Goal: Information Seeking & Learning: Compare options

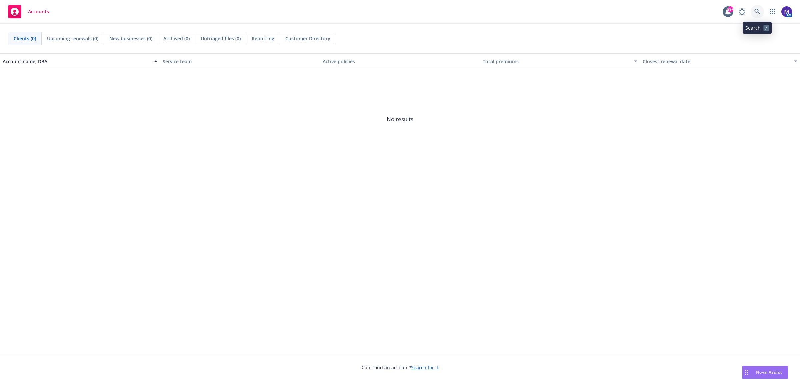
click at [758, 12] on icon at bounding box center [757, 12] width 6 height 6
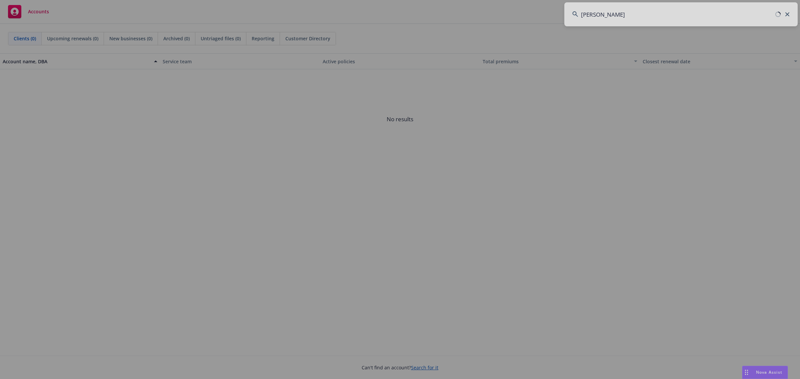
type input "[PERSON_NAME]"
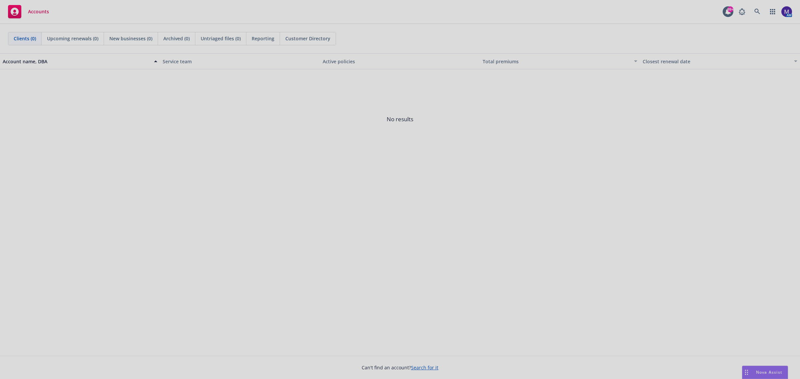
click at [610, 63] on div at bounding box center [400, 189] width 800 height 379
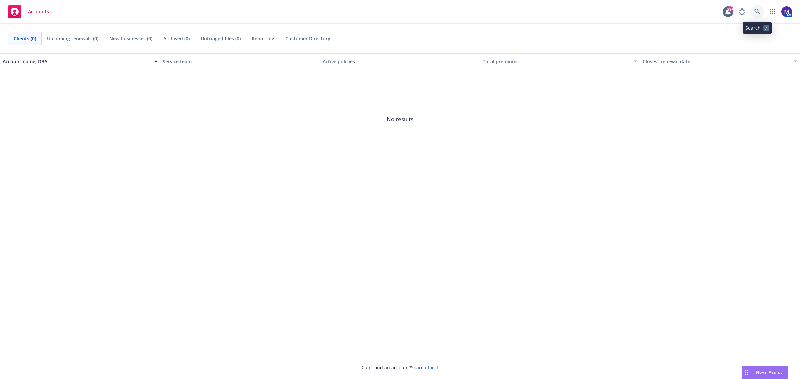
click at [759, 11] on icon at bounding box center [757, 12] width 6 height 6
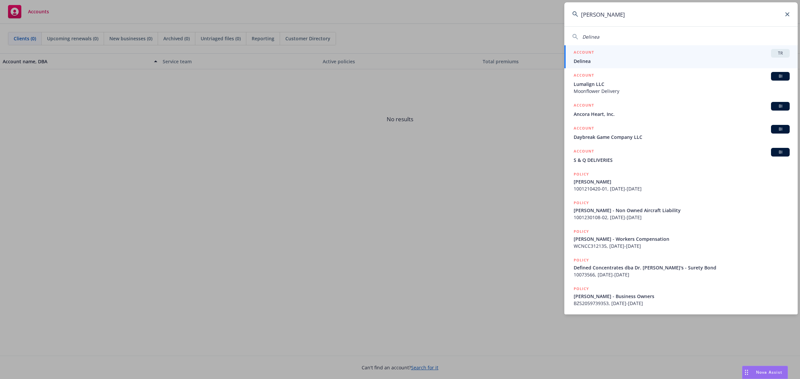
type input "[PERSON_NAME]"
click at [587, 56] on h5 "ACCOUNT" at bounding box center [584, 53] width 20 height 8
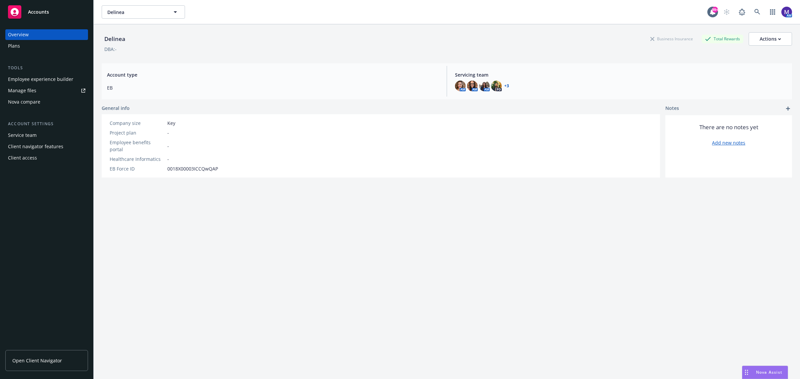
click at [35, 79] on div "Employee experience builder" at bounding box center [40, 79] width 65 height 11
click at [754, 14] on icon at bounding box center [757, 12] width 6 height 6
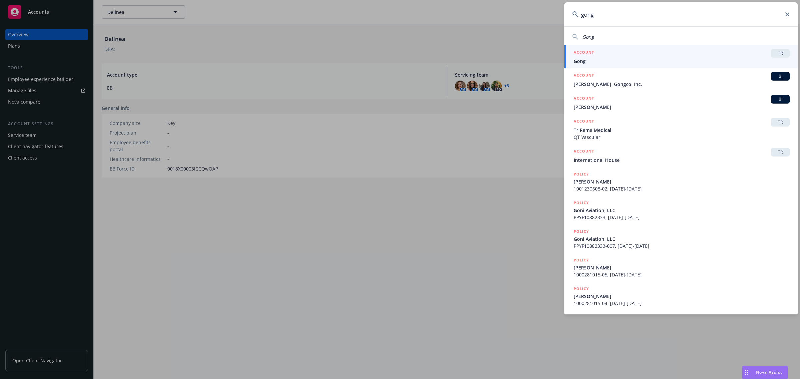
type input "gong"
click at [602, 58] on span "Gong" at bounding box center [682, 61] width 216 height 7
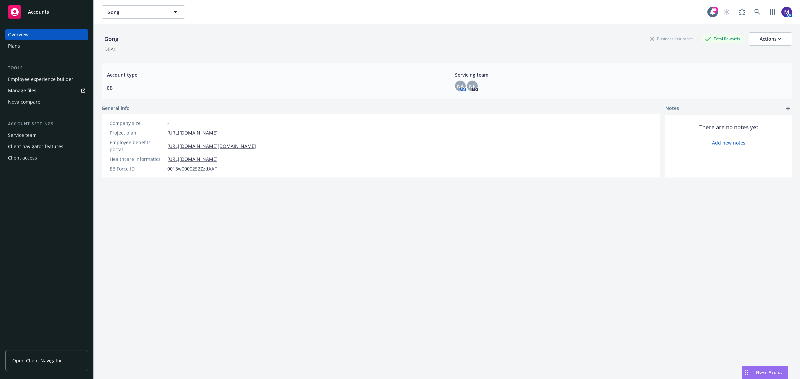
click at [38, 81] on div "Employee experience builder" at bounding box center [40, 79] width 65 height 11
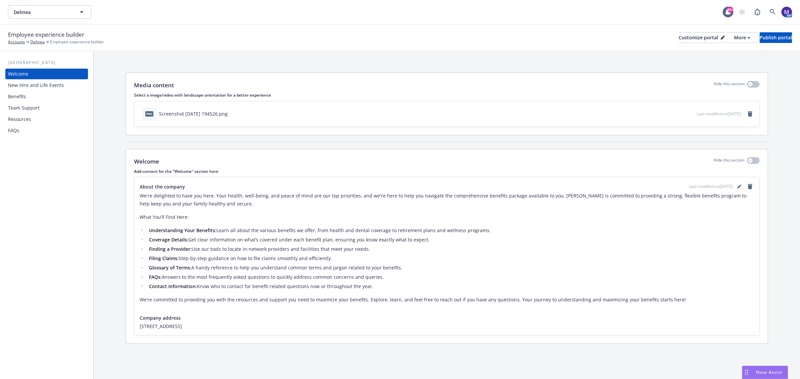
click at [41, 92] on div "Benefits" at bounding box center [46, 96] width 77 height 11
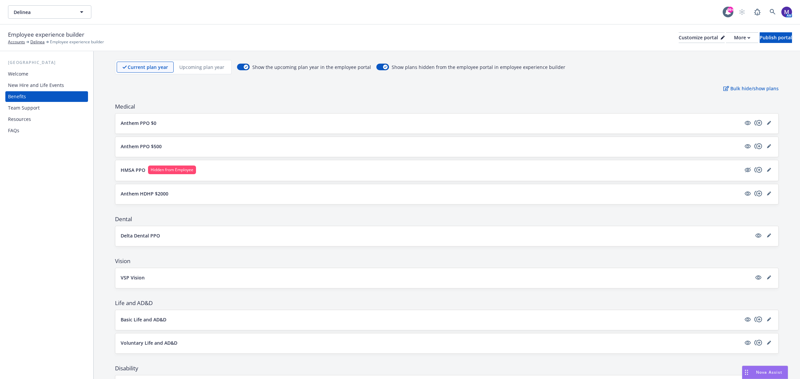
scroll to position [17, 0]
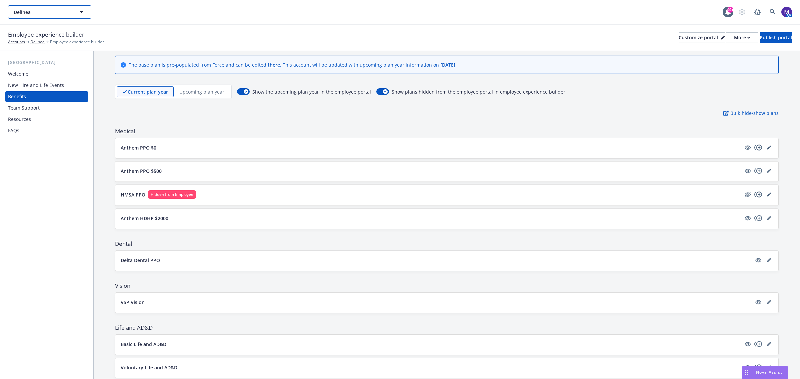
click at [46, 11] on span "Delinea" at bounding box center [43, 12] width 58 height 7
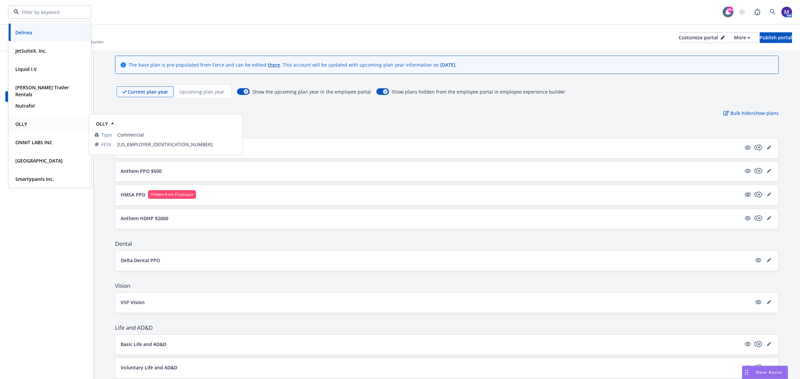
scroll to position [0, 0]
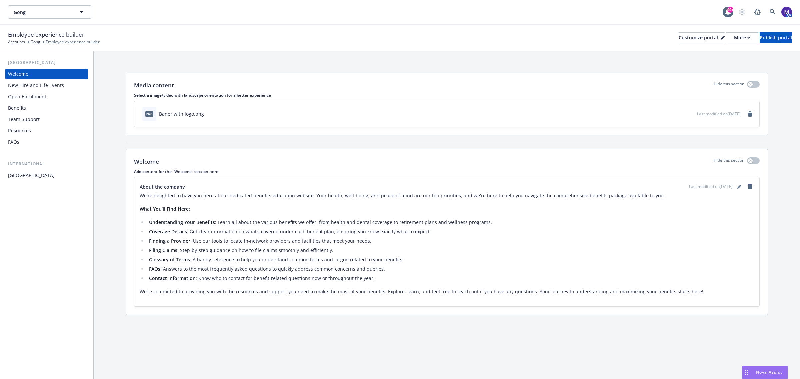
click at [17, 112] on div "Benefits" at bounding box center [17, 108] width 18 height 11
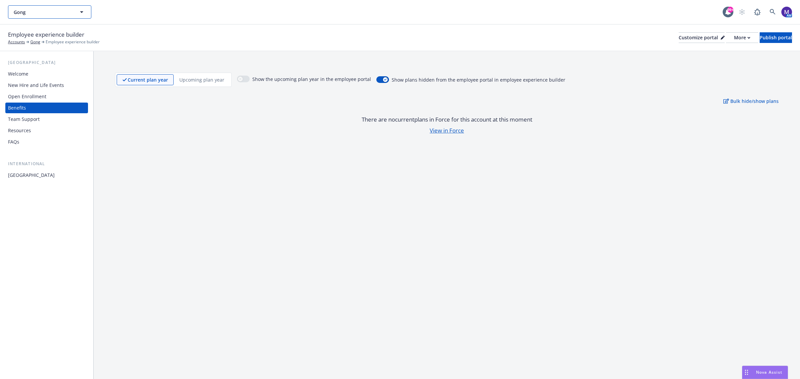
click at [59, 11] on span "Gong" at bounding box center [43, 12] width 58 height 7
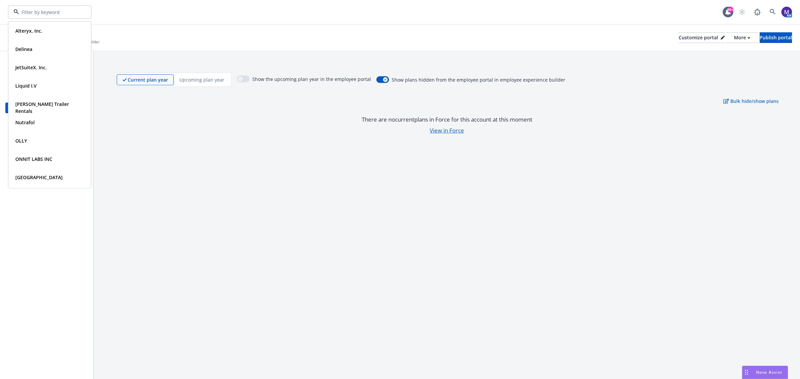
click at [59, 11] on input at bounding box center [48, 12] width 59 height 7
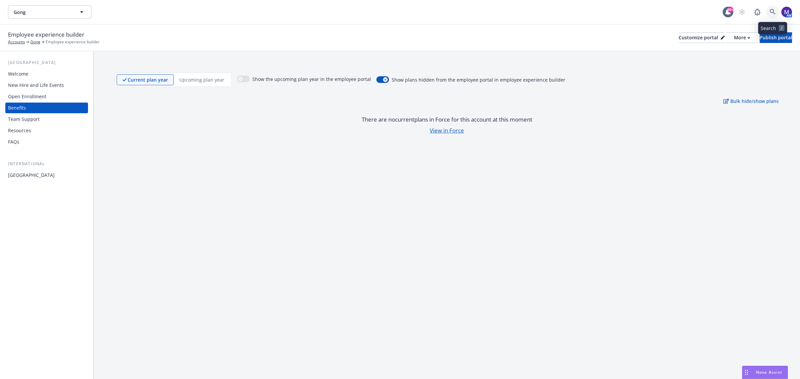
click at [769, 7] on link at bounding box center [772, 11] width 13 height 13
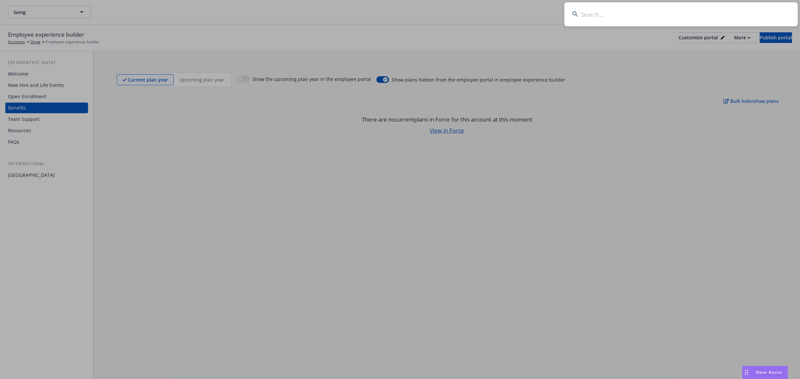
click at [699, 11] on input at bounding box center [680, 14] width 233 height 24
